Goal: Check status: Check status

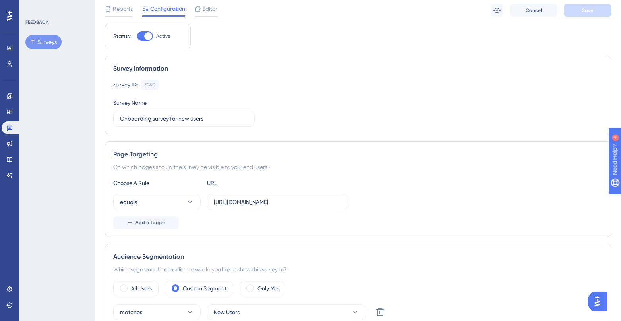
scroll to position [21, 0]
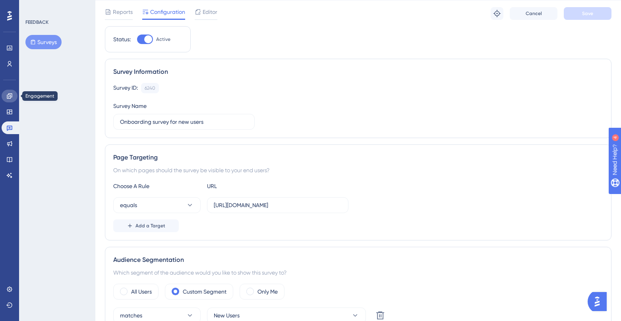
click at [11, 92] on link at bounding box center [10, 96] width 16 height 13
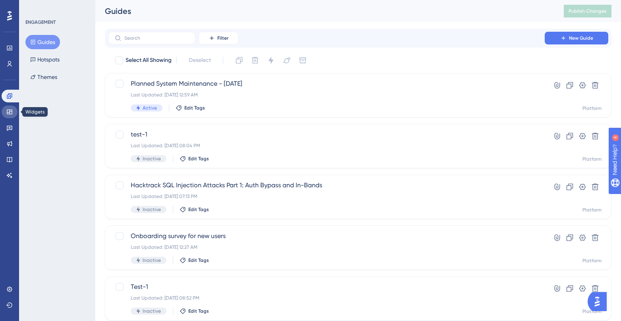
click at [10, 110] on icon at bounding box center [9, 112] width 6 height 6
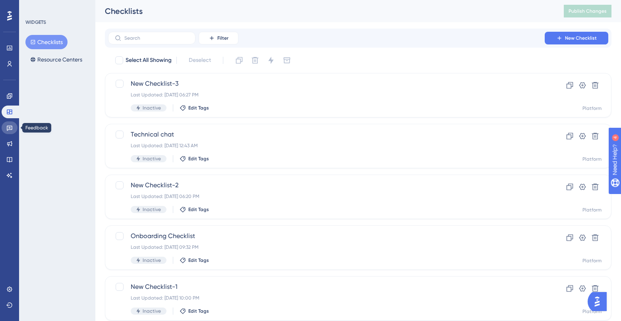
click at [8, 128] on icon at bounding box center [9, 128] width 6 height 6
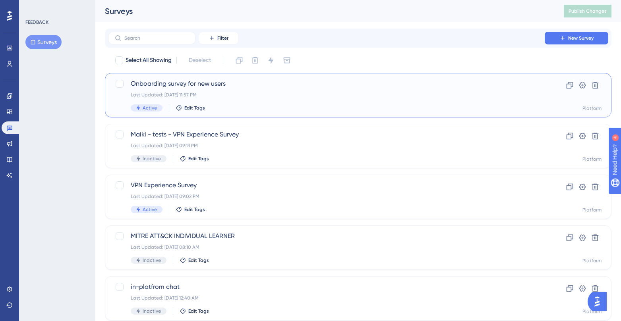
click at [298, 94] on div "Last Updated: [DATE] 11:57 PM" at bounding box center [326, 95] width 391 height 6
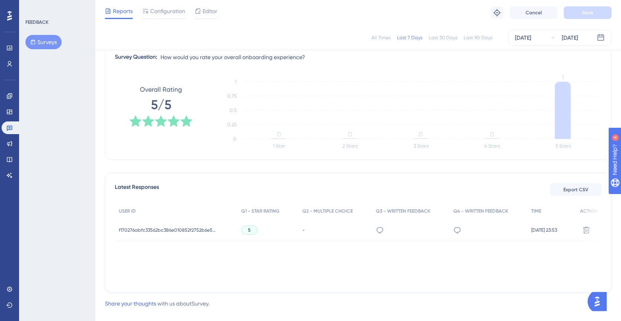
scroll to position [115, 0]
